Goal: Task Accomplishment & Management: Manage account settings

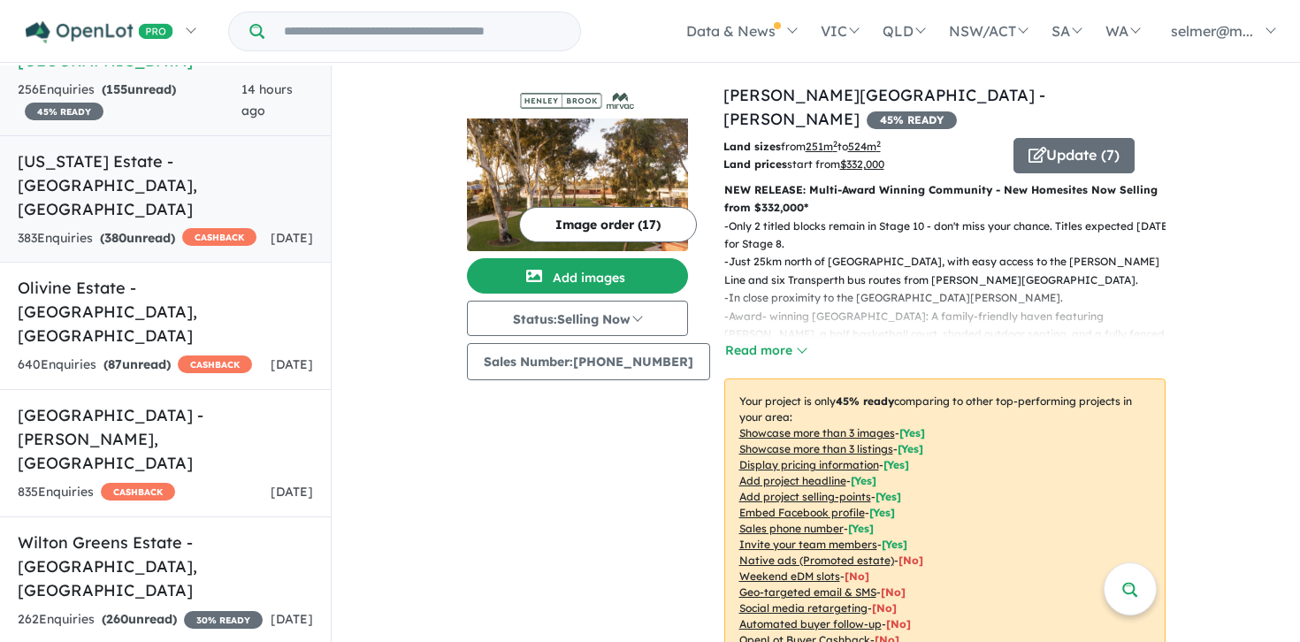
scroll to position [186, 0]
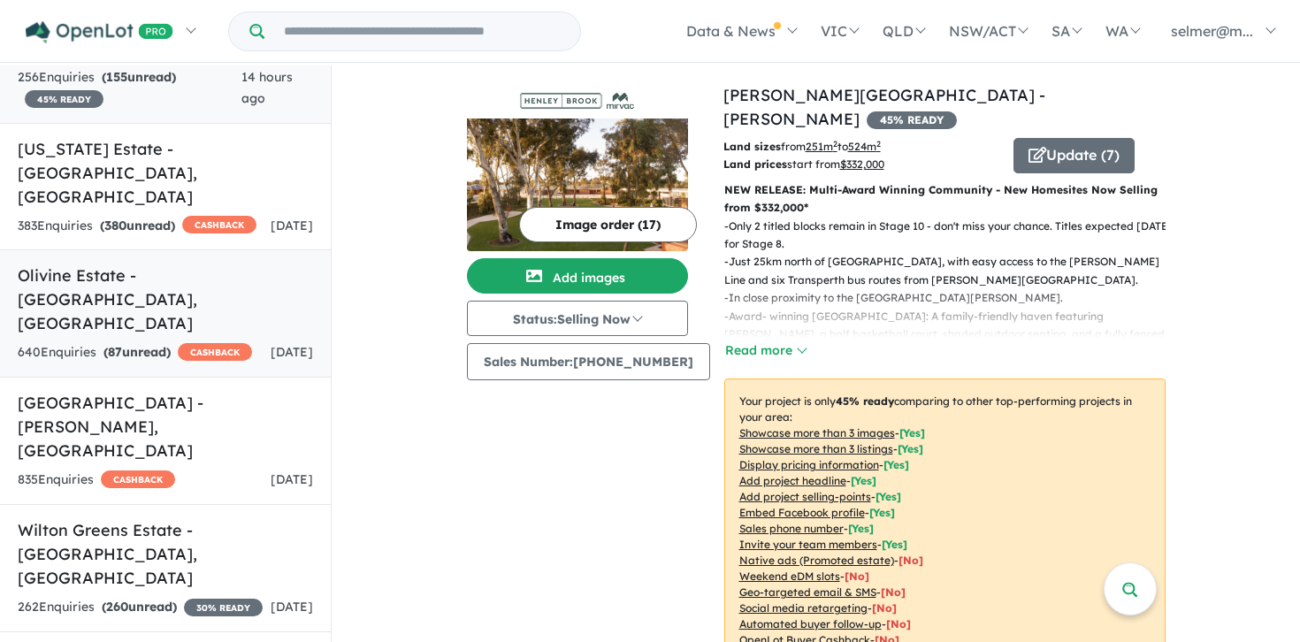
click at [147, 264] on h5 "Olivine Estate - [GEOGRAPHIC_DATA] , [GEOGRAPHIC_DATA]" at bounding box center [165, 300] width 295 height 72
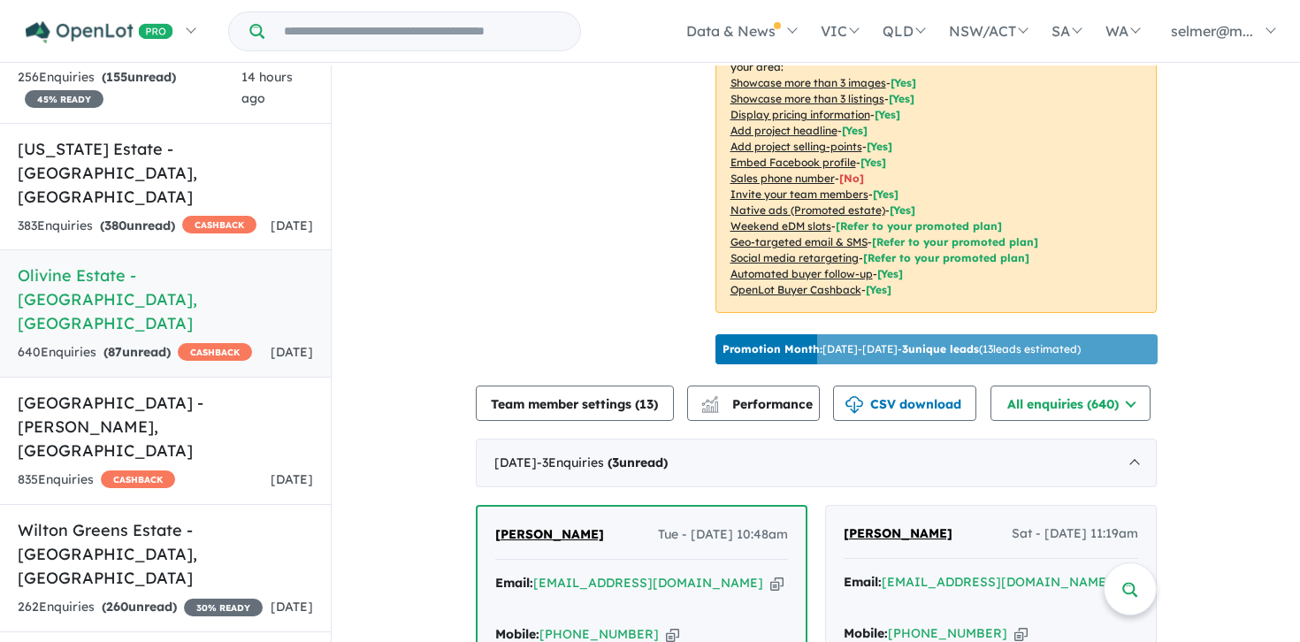
scroll to position [436, 0]
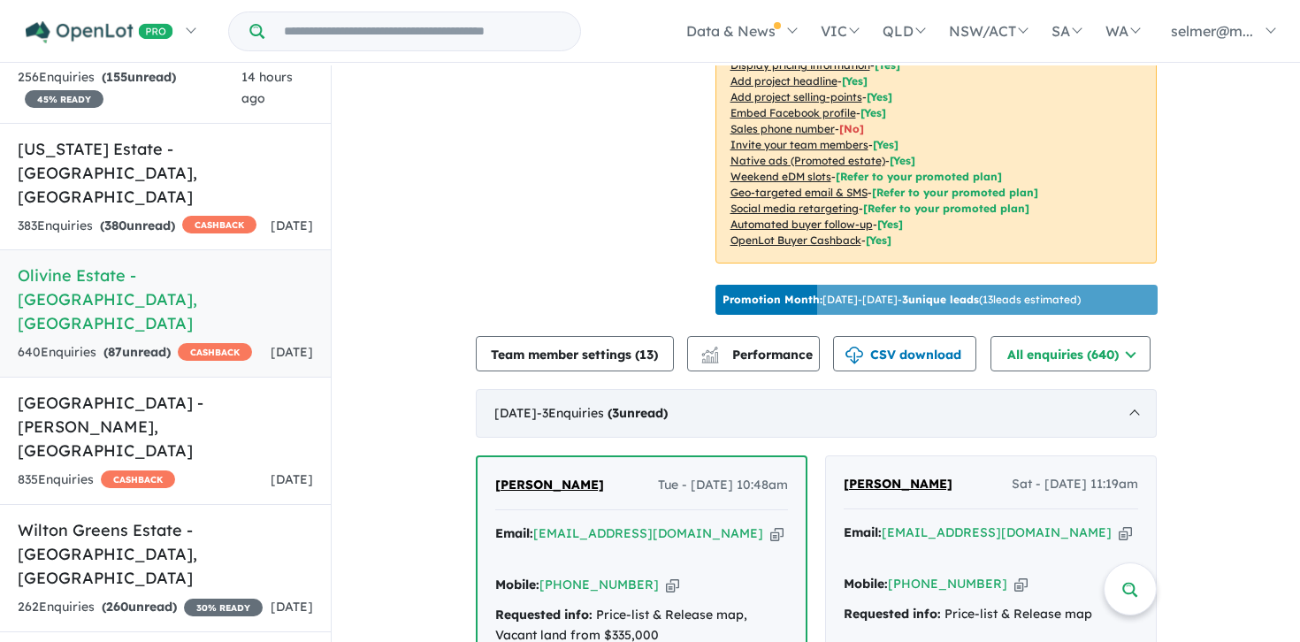
click at [637, 405] on span "- 3 Enquir ies ( 3 unread)" at bounding box center [602, 413] width 131 height 16
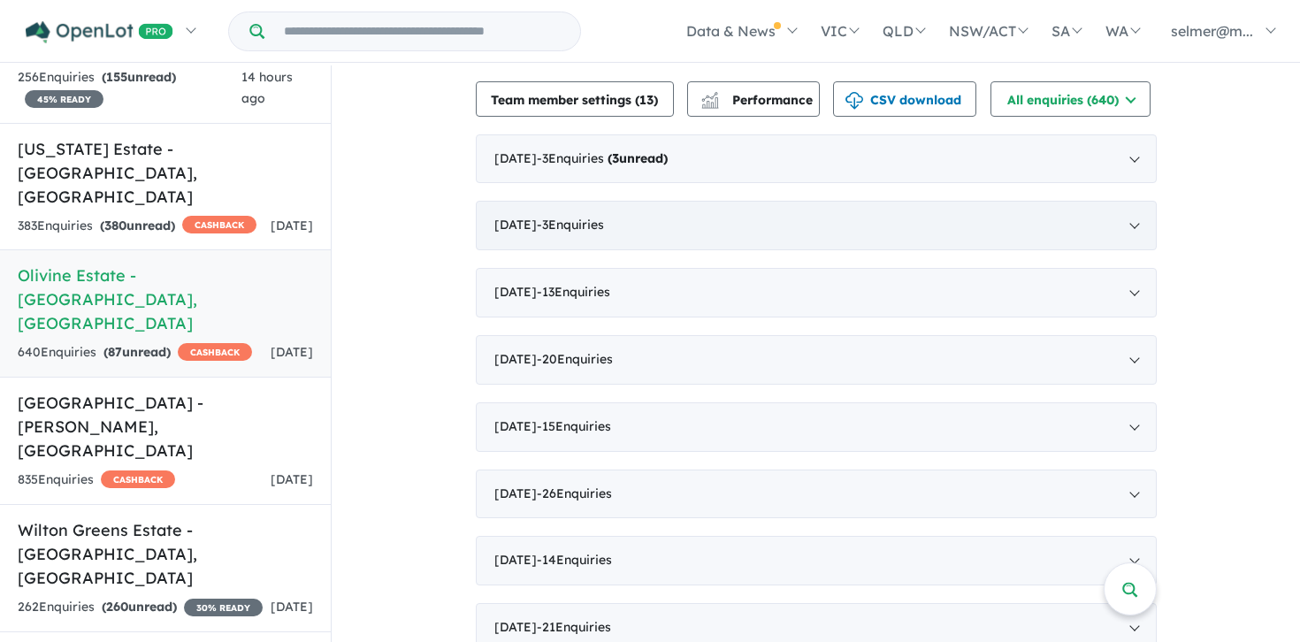
scroll to position [686, 0]
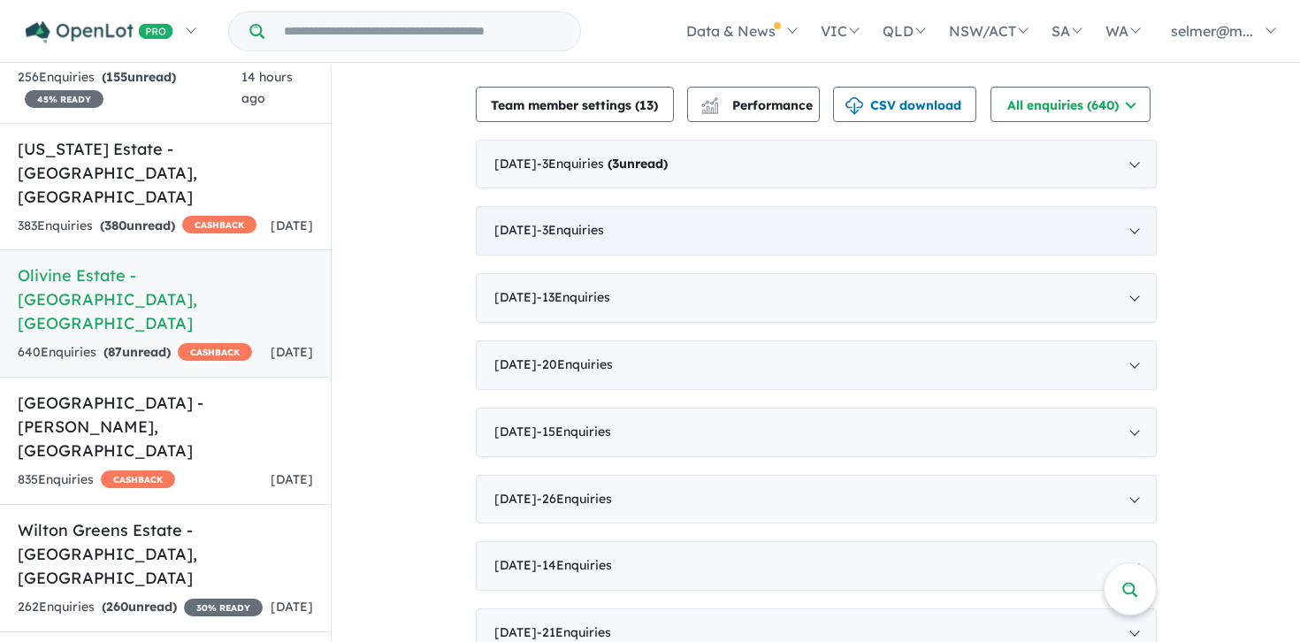
click at [727, 165] on div "[DATE] - 3 Enquir ies ( 3 unread)" at bounding box center [816, 165] width 681 height 50
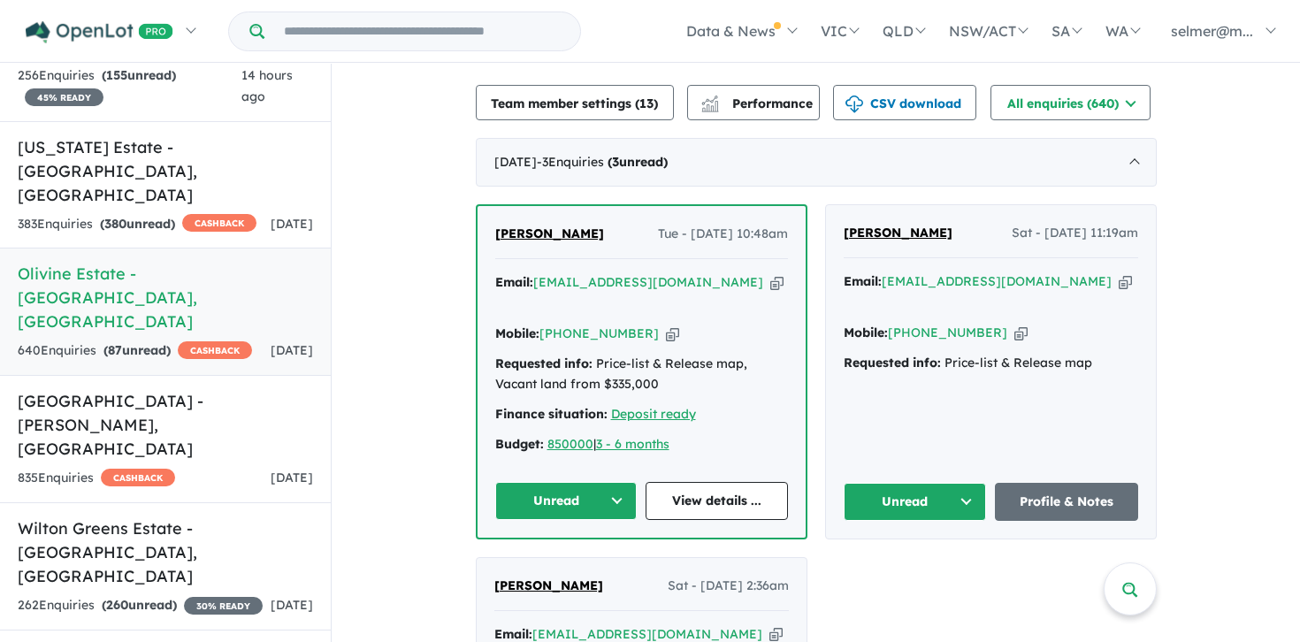
scroll to position [254, 0]
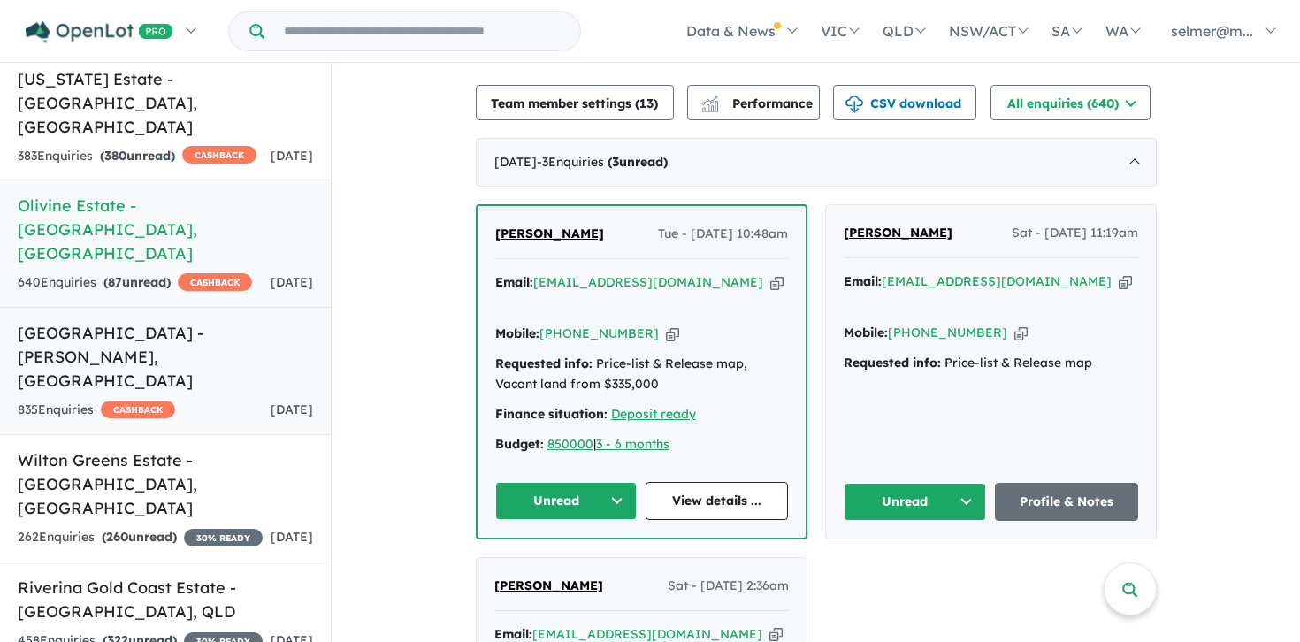
click at [121, 321] on h5 "[GEOGRAPHIC_DATA] - [PERSON_NAME][GEOGRAPHIC_DATA] , [GEOGRAPHIC_DATA]" at bounding box center [165, 357] width 295 height 72
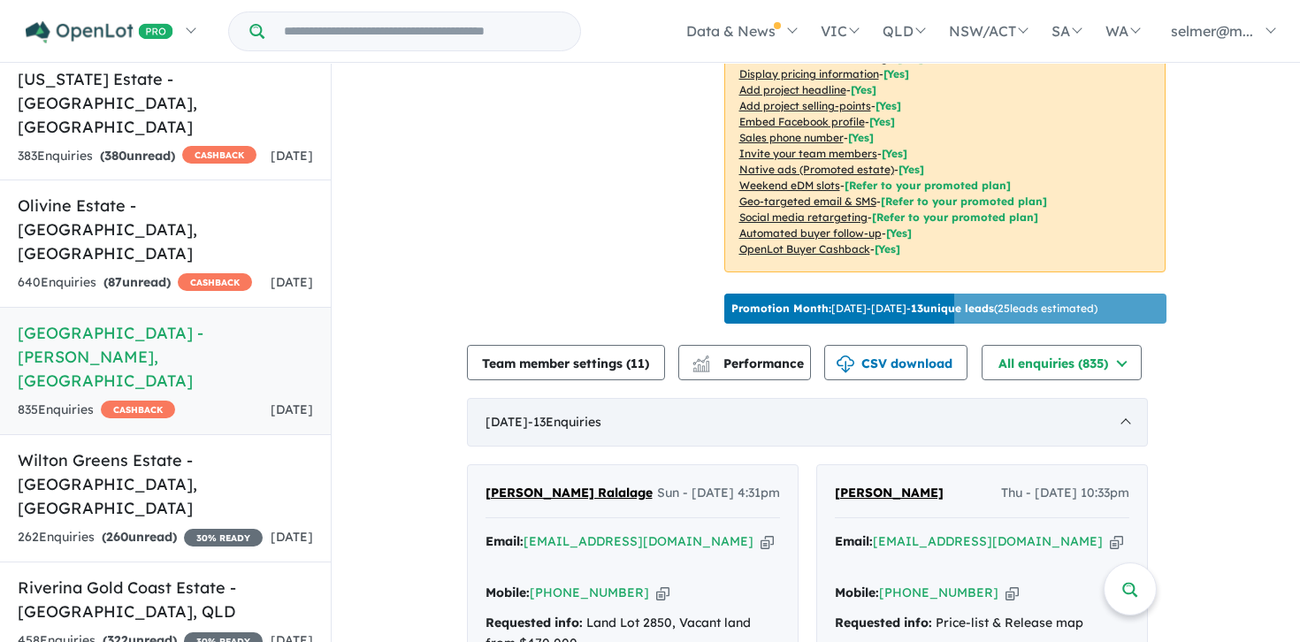
scroll to position [446, 0]
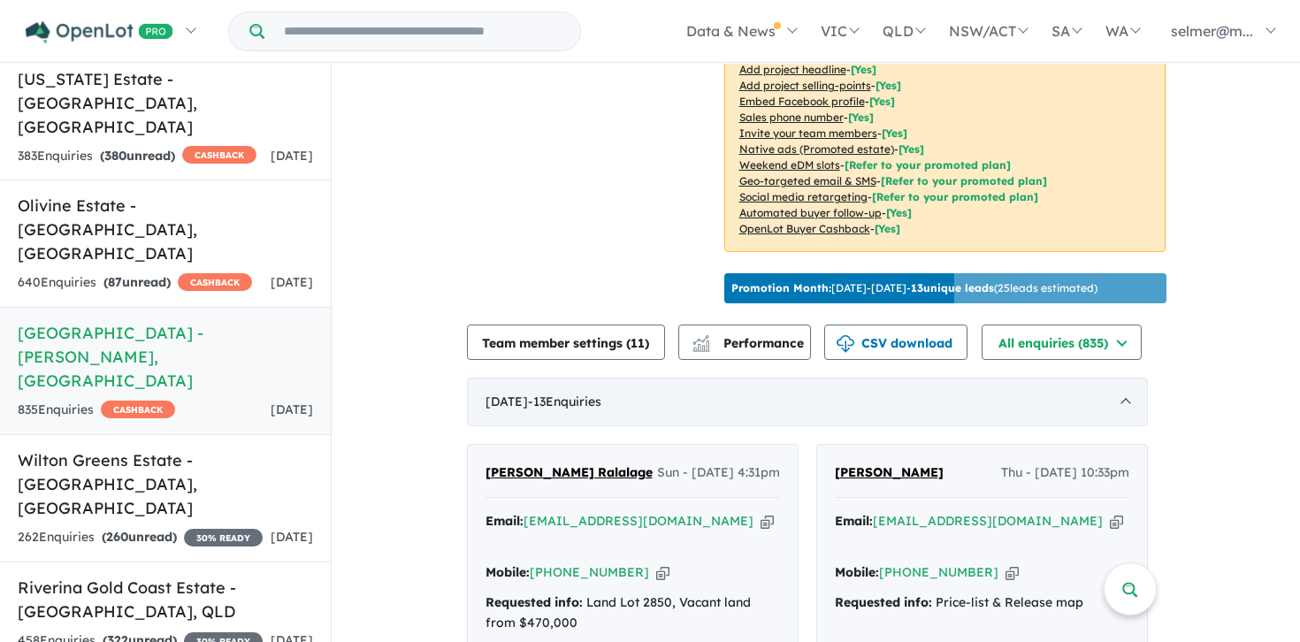
click at [1053, 380] on div "[DATE] - 13 Enquir ies ( 0 unread)" at bounding box center [807, 403] width 681 height 50
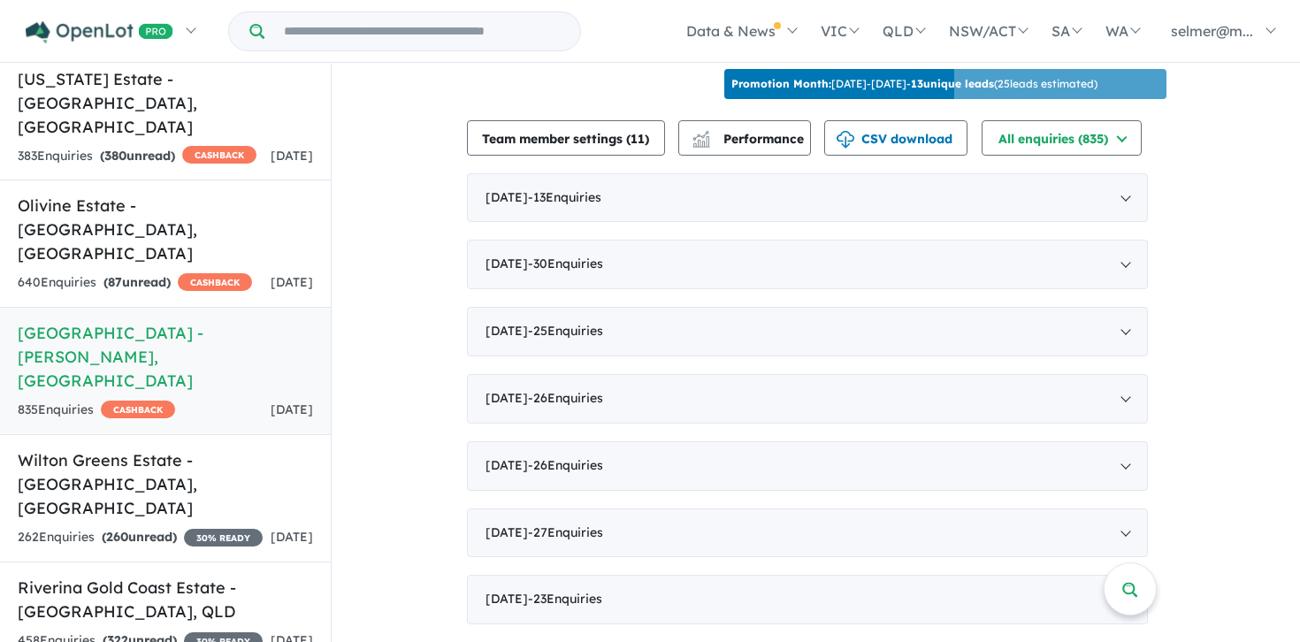
scroll to position [631, 0]
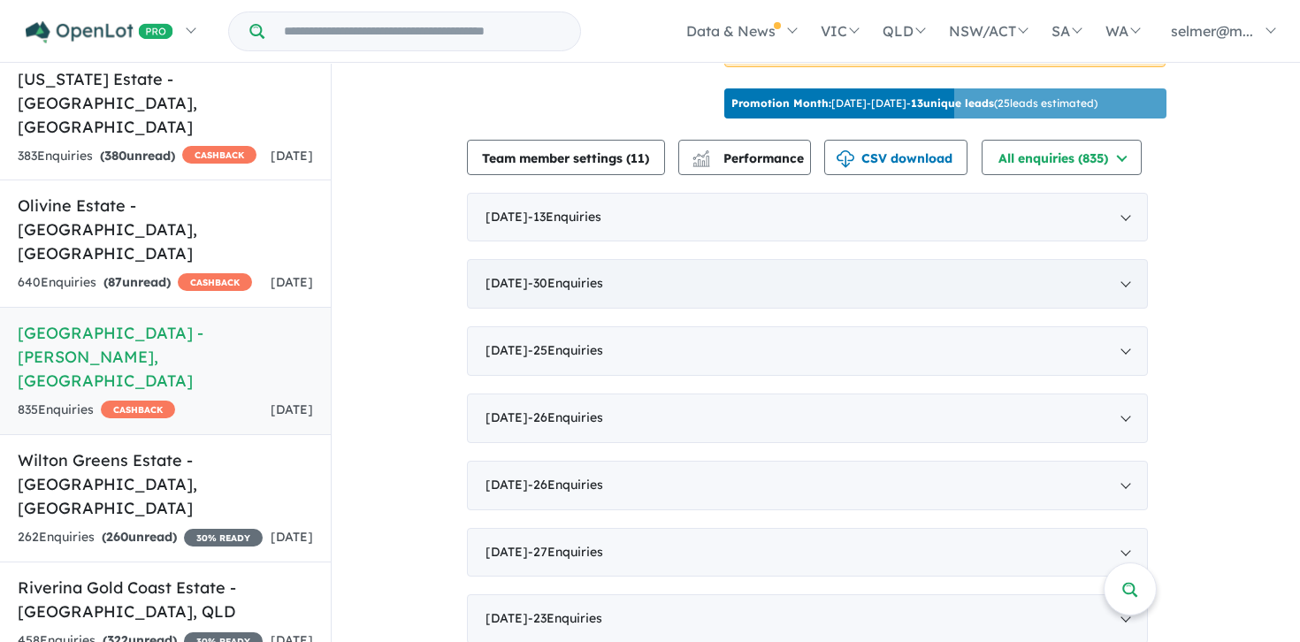
click at [665, 267] on div "[DATE] - 30 Enquir ies ( 0 unread)" at bounding box center [807, 284] width 681 height 50
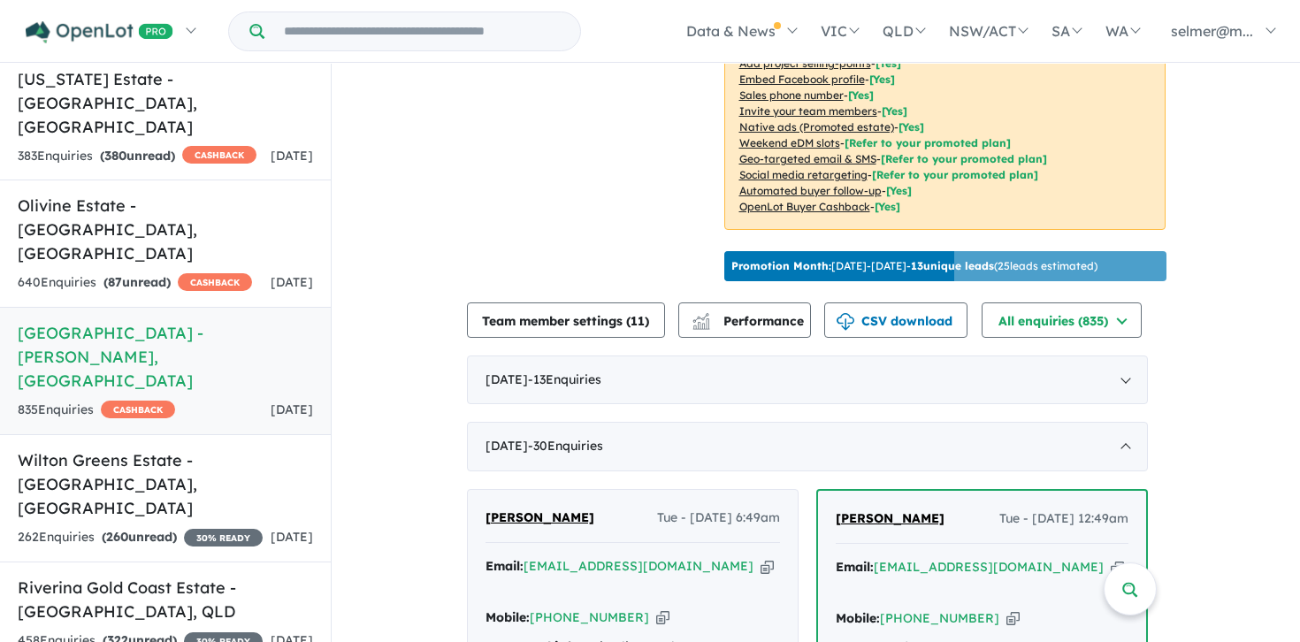
scroll to position [456, 0]
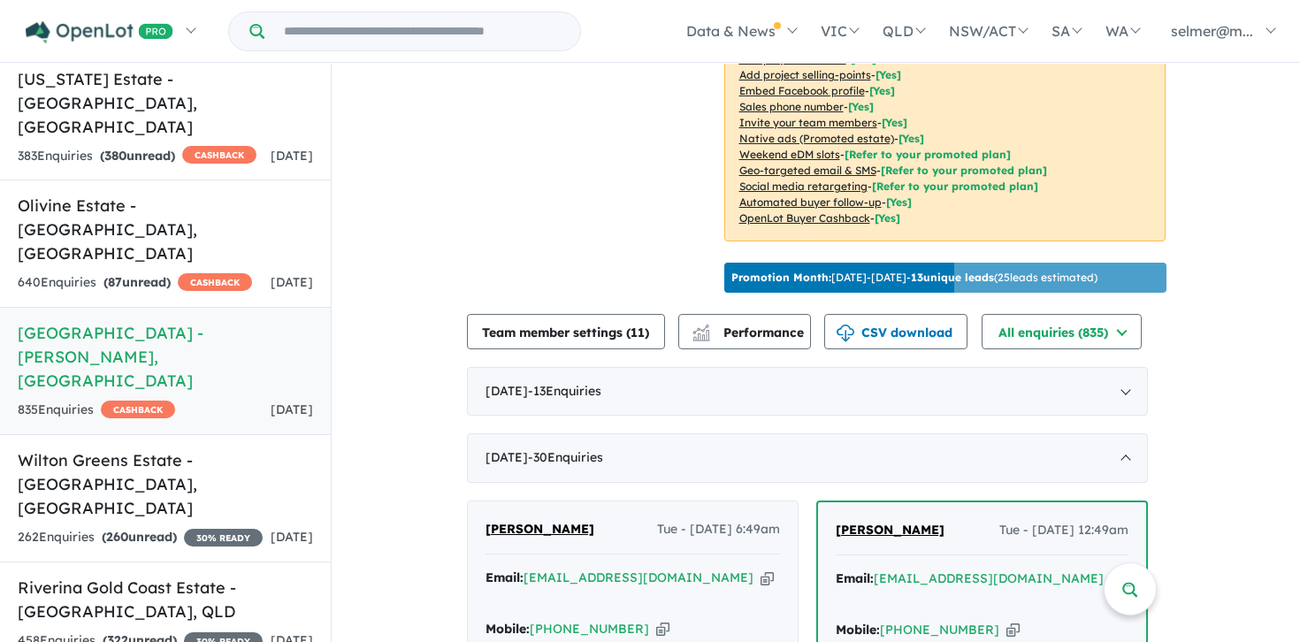
click at [748, 433] on div "[DATE] - 30 Enquir ies ( 0 unread)" at bounding box center [807, 458] width 681 height 50
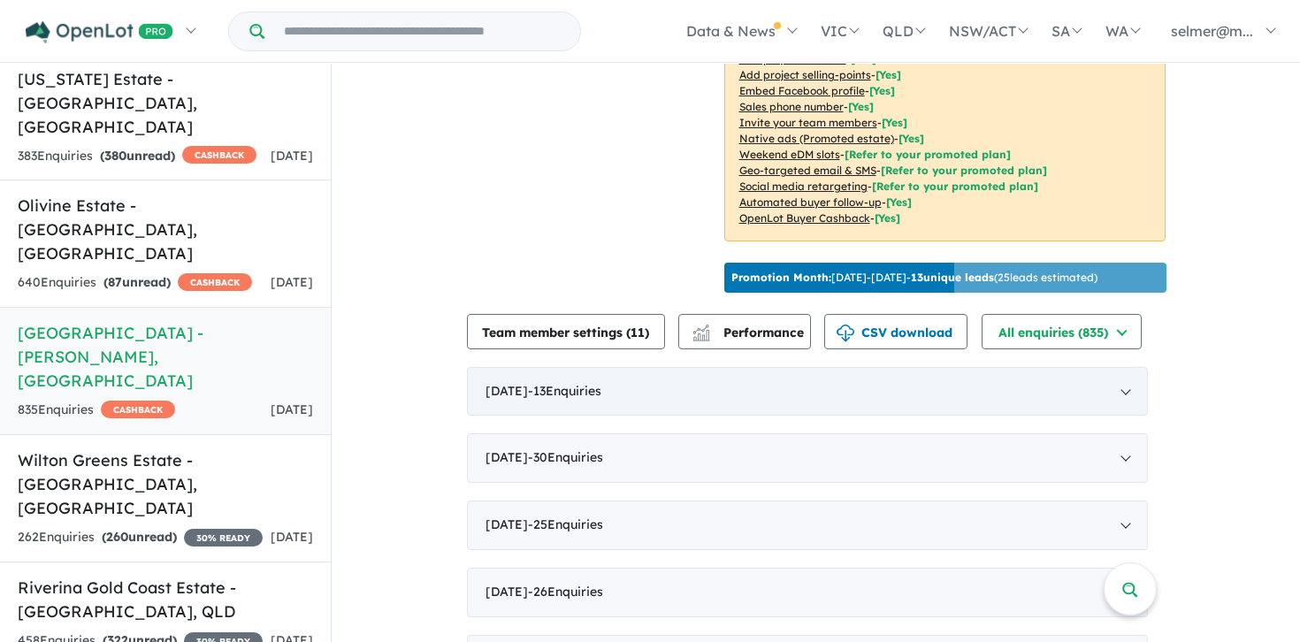
click at [655, 367] on div "[DATE] - 13 Enquir ies ( 0 unread)" at bounding box center [807, 392] width 681 height 50
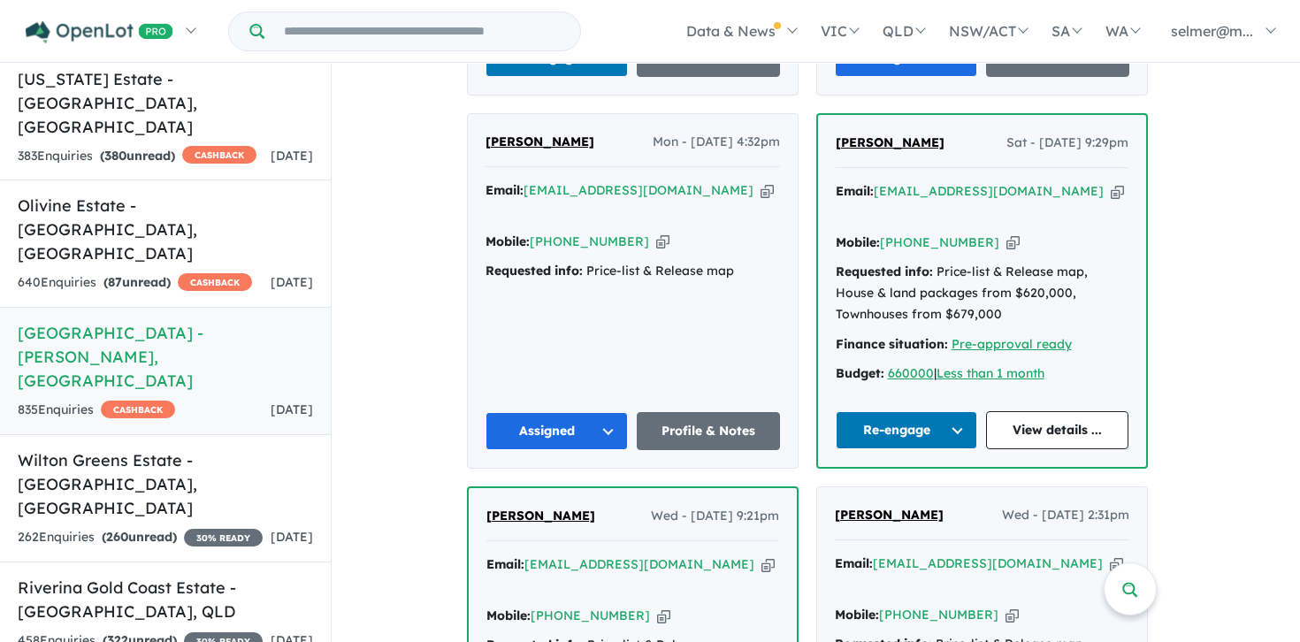
scroll to position [1049, 0]
